Goal: Task Accomplishment & Management: Complete application form

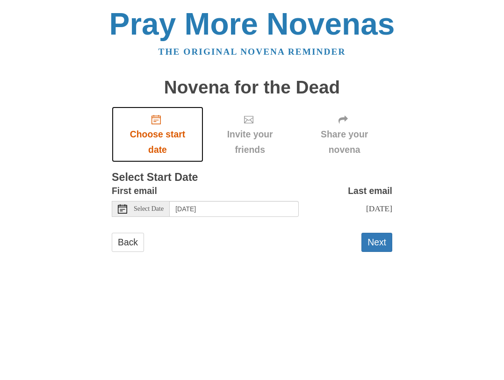
click at [156, 152] on span "Choose start date" at bounding box center [157, 142] width 73 height 31
click at [164, 212] on span "Select Date" at bounding box center [149, 209] width 30 height 7
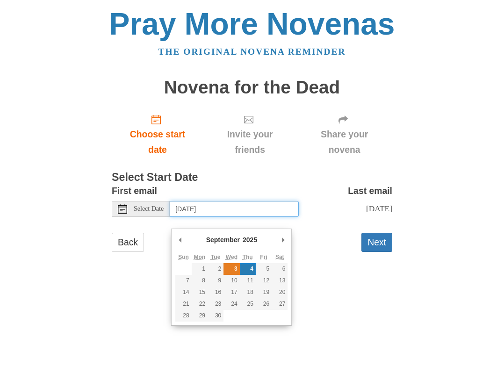
type input "Wednesday, September 3rd"
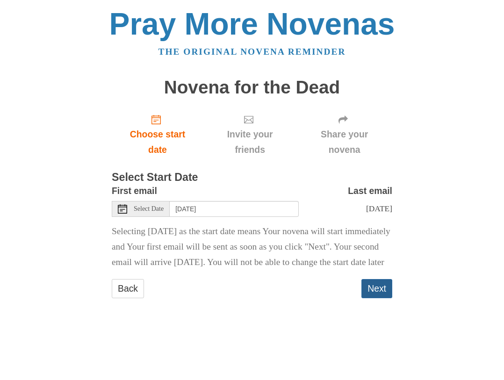
click at [390, 298] on button "Next" at bounding box center [377, 288] width 31 height 19
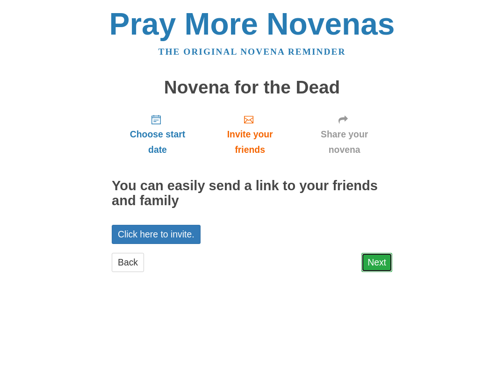
click at [375, 272] on link "Next" at bounding box center [377, 262] width 31 height 19
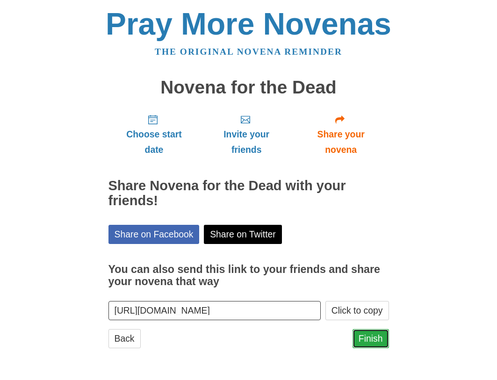
click at [370, 348] on link "Finish" at bounding box center [371, 338] width 36 height 19
